Goal: Transaction & Acquisition: Purchase product/service

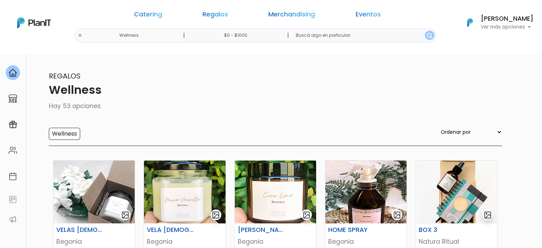
click at [220, 12] on link "Regalos" at bounding box center [215, 15] width 26 height 9
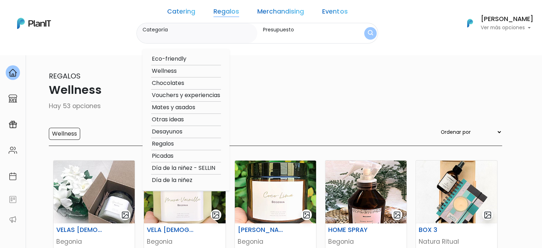
click at [185, 145] on option "Regalos" at bounding box center [186, 143] width 70 height 9
type input "Regalos"
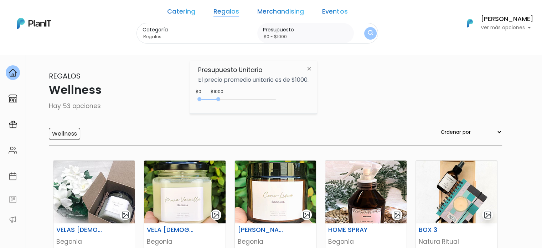
click at [220, 99] on div "0 : 1250 0 1250" at bounding box center [238, 100] width 75 height 7
type input "$0 - $1300"
click at [220, 100] on div "0 : 1300 0 1300" at bounding box center [238, 100] width 75 height 7
click at [364, 35] on button "submit" at bounding box center [370, 33] width 13 height 13
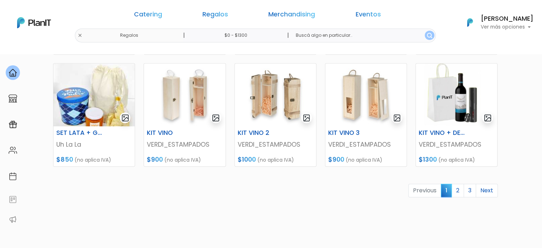
scroll to position [375, 0]
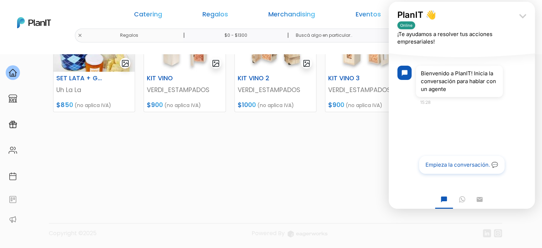
click at [525, 14] on icon "keyboard_arrow_down" at bounding box center [523, 16] width 14 height 14
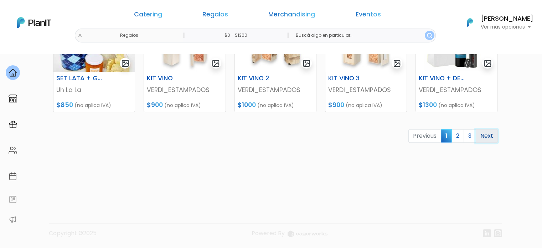
click at [490, 142] on link "Next" at bounding box center [487, 136] width 22 height 14
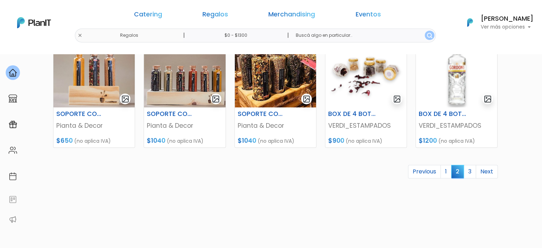
scroll to position [268, 0]
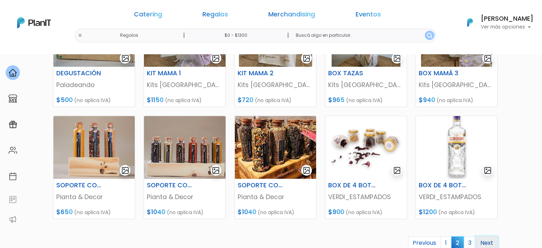
click at [488, 245] on link "Next" at bounding box center [487, 243] width 22 height 14
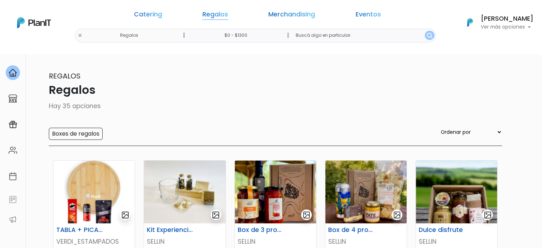
click at [228, 15] on link "Regalos" at bounding box center [215, 15] width 26 height 9
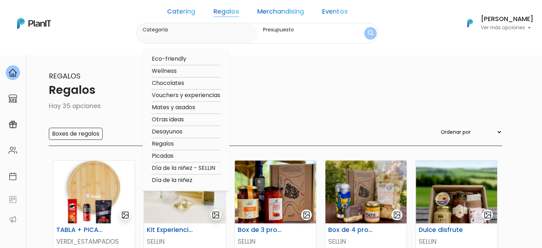
click at [190, 13] on link "Catering" at bounding box center [181, 13] width 28 height 9
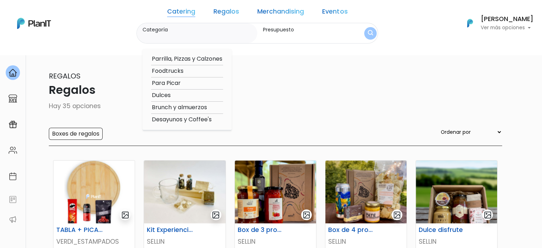
click at [227, 11] on link "Regalos" at bounding box center [227, 13] width 26 height 9
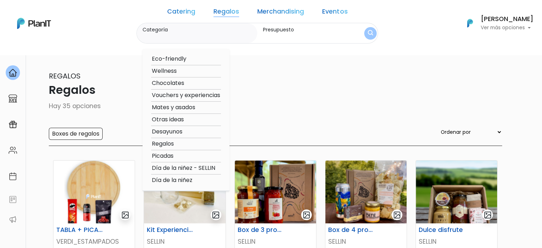
click at [191, 120] on option "Otras ideas" at bounding box center [186, 119] width 70 height 9
type input "Otras ideas"
type input "$0 - $1300"
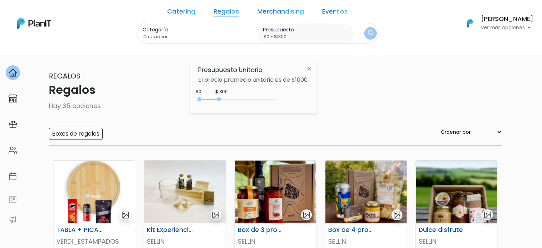
click at [364, 32] on button "submit" at bounding box center [370, 33] width 12 height 12
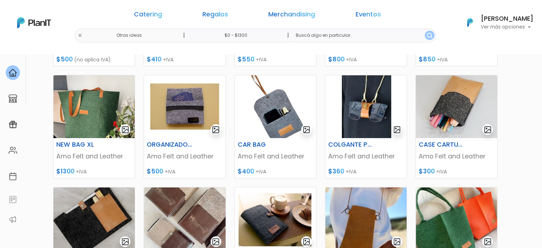
scroll to position [268, 0]
